Goal: Transaction & Acquisition: Purchase product/service

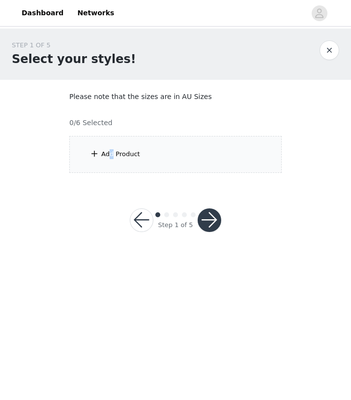
click at [111, 153] on div "Add Product" at bounding box center [120, 154] width 39 height 10
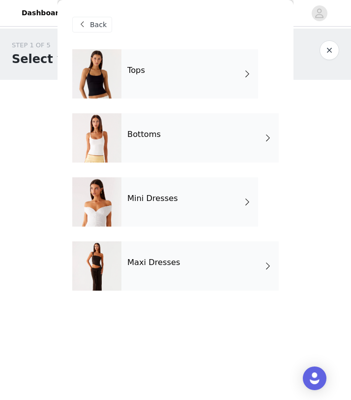
click at [174, 266] on h4 "Maxi Dresses" at bounding box center [153, 262] width 53 height 9
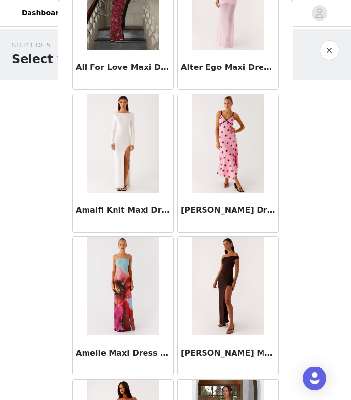
scroll to position [1106, 0]
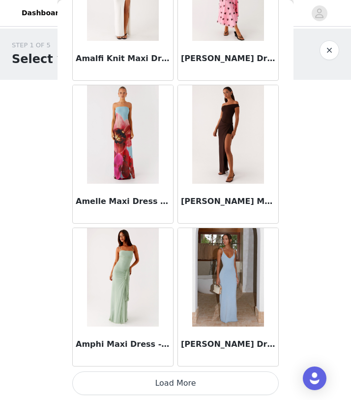
click at [176, 374] on button "Load More" at bounding box center [175, 383] width 207 height 24
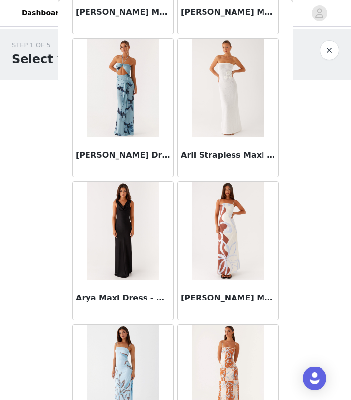
scroll to position [2534, 0]
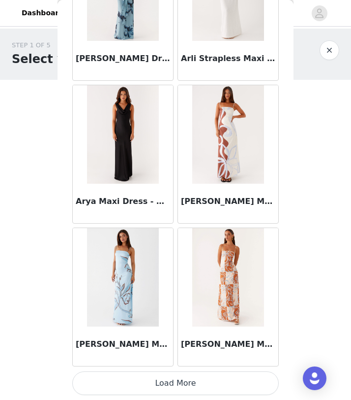
click at [176, 374] on button "Load More" at bounding box center [175, 383] width 207 height 24
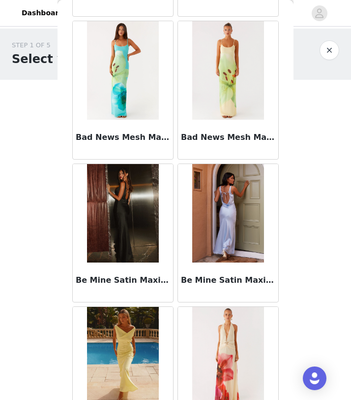
scroll to position [3961, 0]
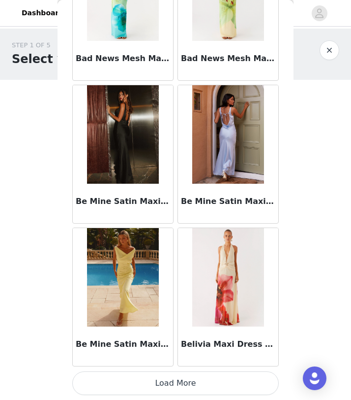
click at [176, 373] on button "Load More" at bounding box center [175, 383] width 207 height 24
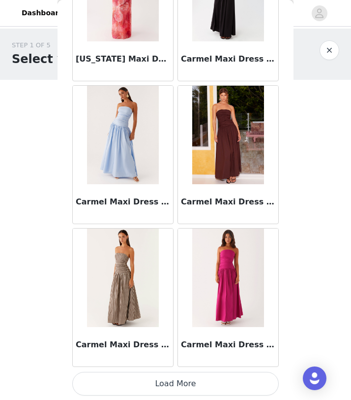
scroll to position [5388, 0]
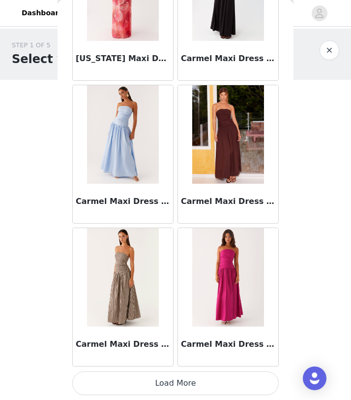
click at [174, 372] on button "Load More" at bounding box center [175, 383] width 207 height 24
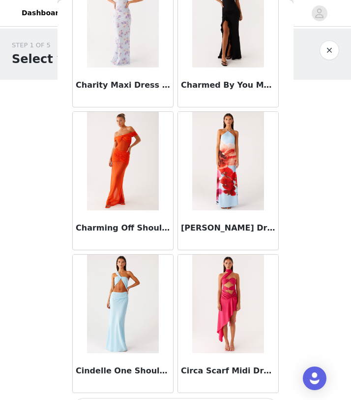
scroll to position [6816, 0]
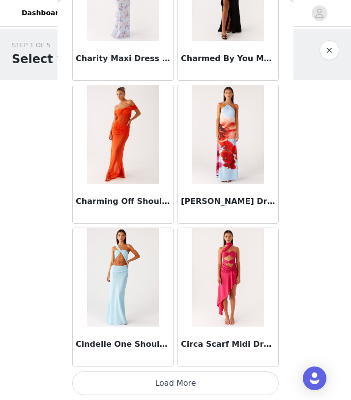
click at [172, 374] on button "Load More" at bounding box center [175, 383] width 207 height 24
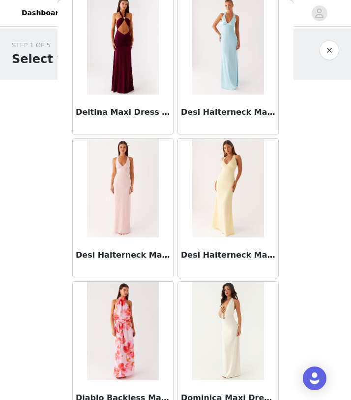
scroll to position [8243, 0]
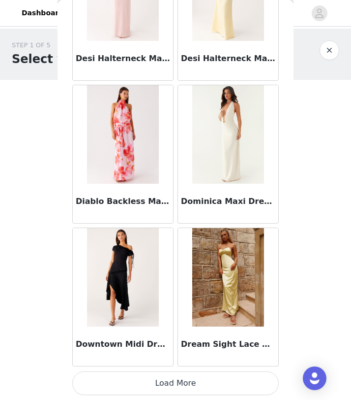
click at [173, 374] on button "Load More" at bounding box center [175, 383] width 207 height 24
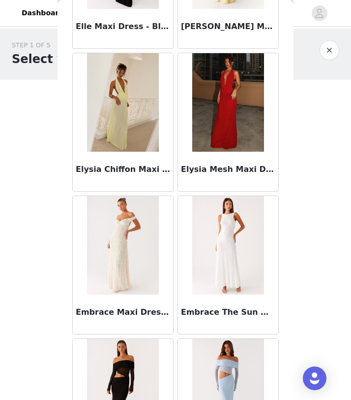
scroll to position [9670, 0]
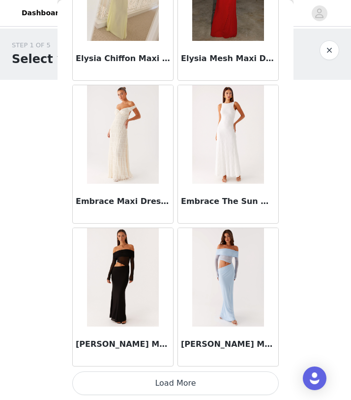
click at [174, 373] on button "Load More" at bounding box center [175, 383] width 207 height 24
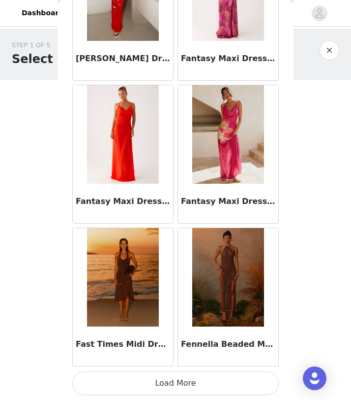
scroll to position [11096, 0]
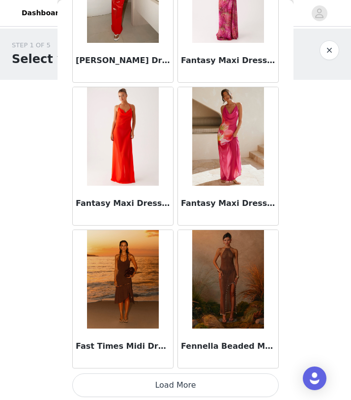
click at [178, 376] on button "Load More" at bounding box center [175, 385] width 207 height 24
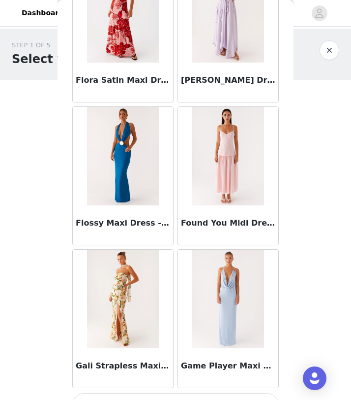
scroll to position [12525, 0]
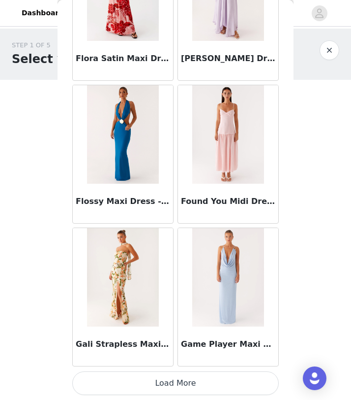
click at [173, 373] on button "Load More" at bounding box center [175, 383] width 207 height 24
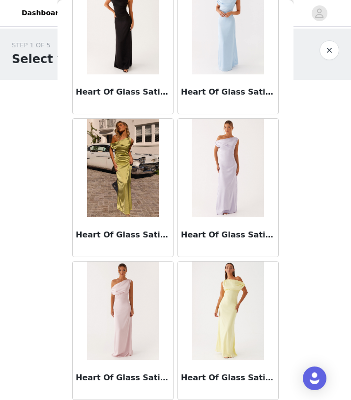
scroll to position [13811, 0]
